Goal: Information Seeking & Learning: Learn about a topic

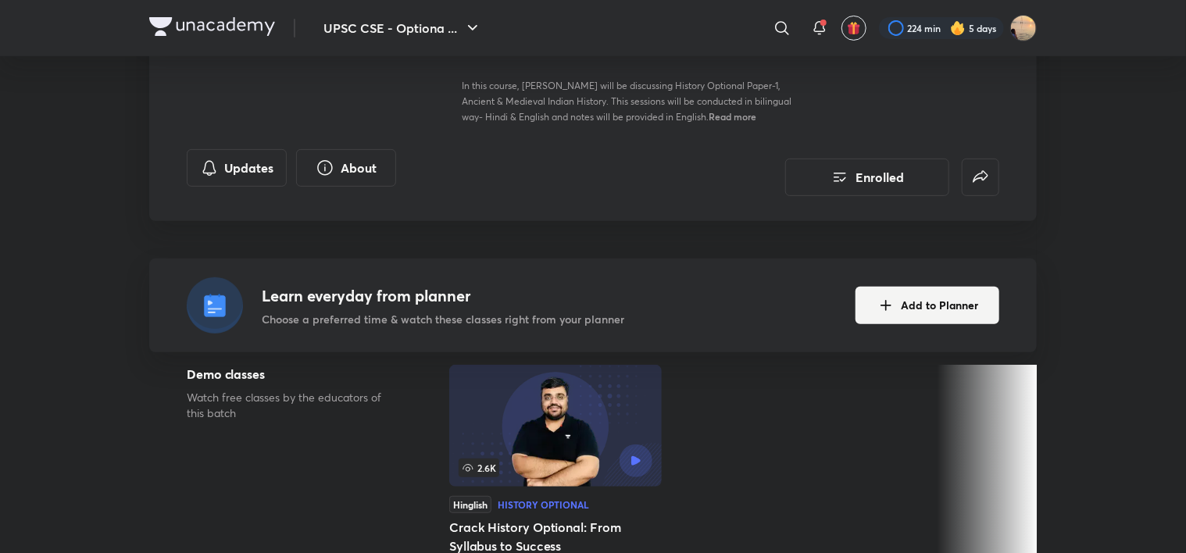
scroll to position [328, 0]
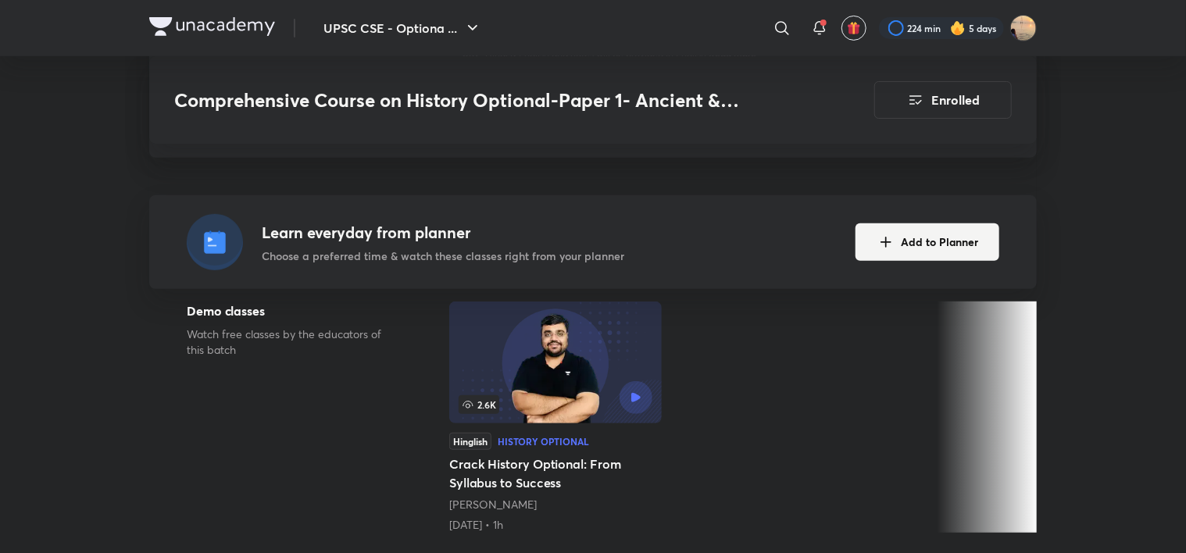
click at [526, 326] on img at bounding box center [555, 362] width 212 height 122
